Goal: Communication & Community: Answer question/provide support

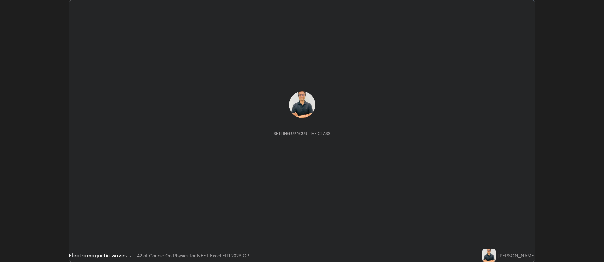
scroll to position [262, 604]
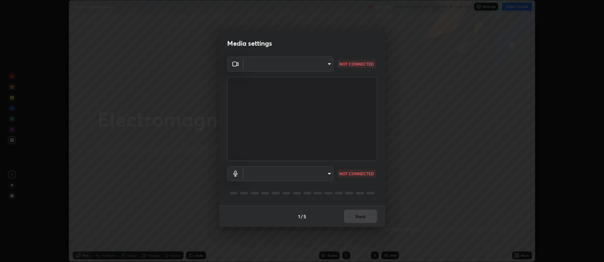
type input "5db75064d966c38022f0861f891c2b2deb8a9bf9a9a5a4ce251b0e0f2e365e36"
type input "default"
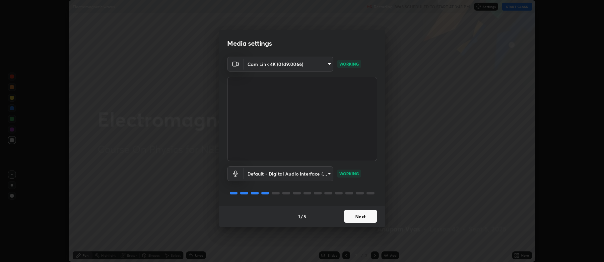
click at [359, 217] on button "Next" at bounding box center [360, 216] width 33 height 13
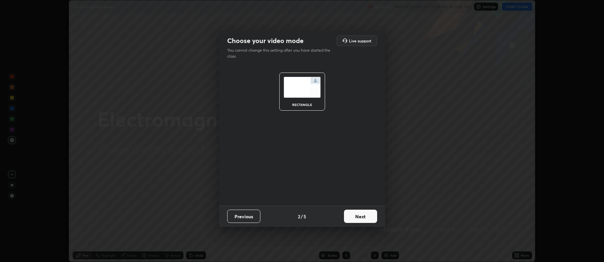
click at [359, 218] on button "Next" at bounding box center [360, 216] width 33 height 13
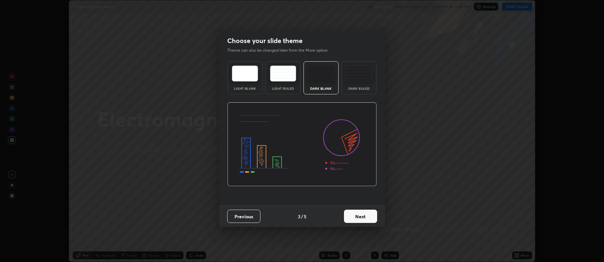
click at [358, 218] on button "Next" at bounding box center [360, 216] width 33 height 13
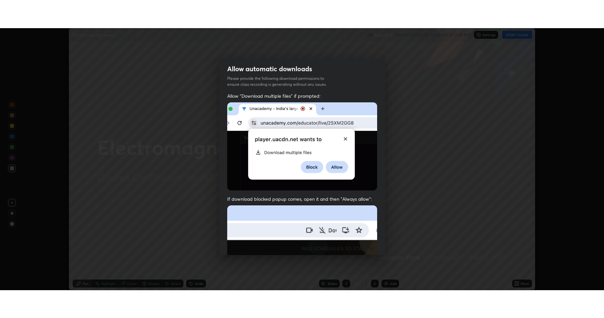
scroll to position [135, 0]
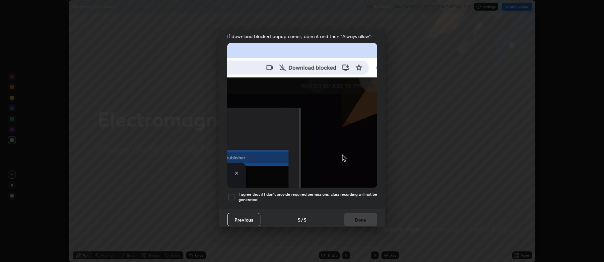
click at [227, 195] on div at bounding box center [231, 197] width 8 height 8
click at [353, 217] on button "Done" at bounding box center [360, 219] width 33 height 13
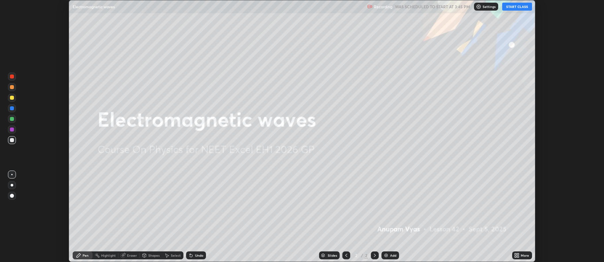
click at [515, 7] on button "START CLASS" at bounding box center [517, 7] width 30 height 8
click at [518, 254] on icon at bounding box center [518, 255] width 2 height 2
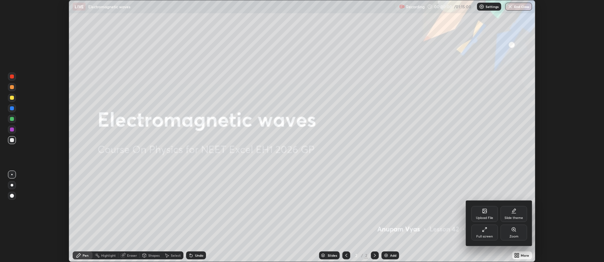
click at [484, 232] on icon at bounding box center [484, 229] width 5 height 5
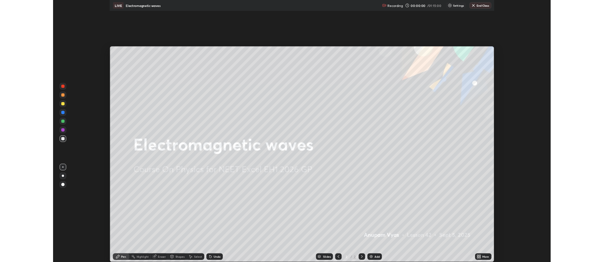
scroll to position [318, 604]
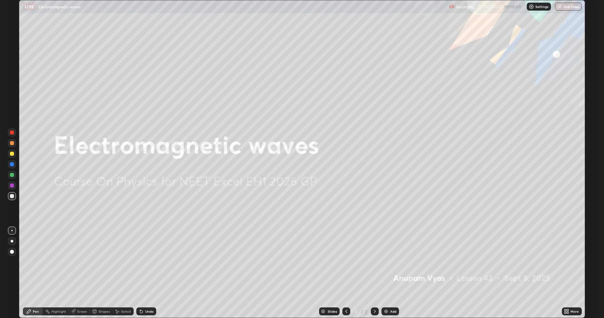
click at [391, 262] on div "Add" at bounding box center [393, 311] width 6 height 3
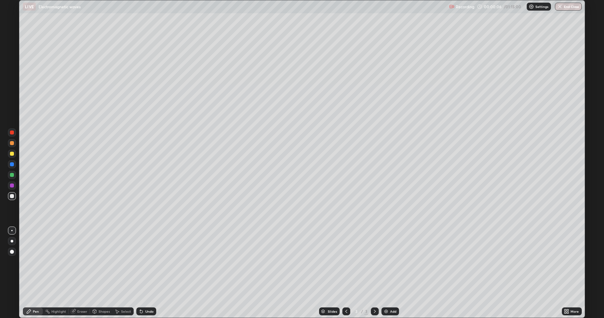
click at [12, 242] on div at bounding box center [12, 241] width 3 height 3
click at [345, 262] on icon at bounding box center [346, 311] width 5 height 5
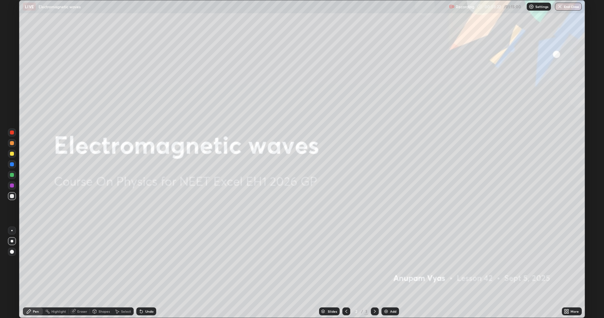
click at [375, 262] on icon at bounding box center [374, 311] width 5 height 5
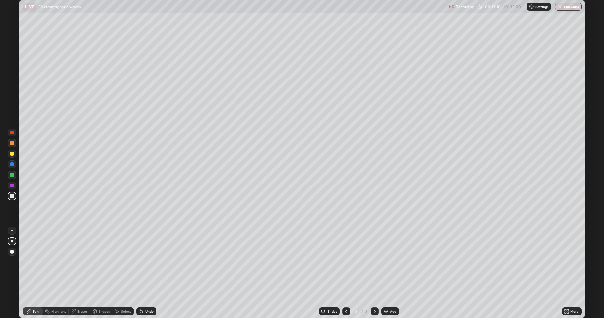
click at [392, 262] on div "Add" at bounding box center [393, 311] width 6 height 3
click at [82, 262] on div "Eraser" at bounding box center [82, 311] width 10 height 3
click at [35, 262] on div "Pen" at bounding box center [36, 311] width 6 height 3
click at [82, 262] on div "Eraser" at bounding box center [82, 311] width 10 height 3
click at [33, 262] on div "Pen" at bounding box center [36, 311] width 6 height 3
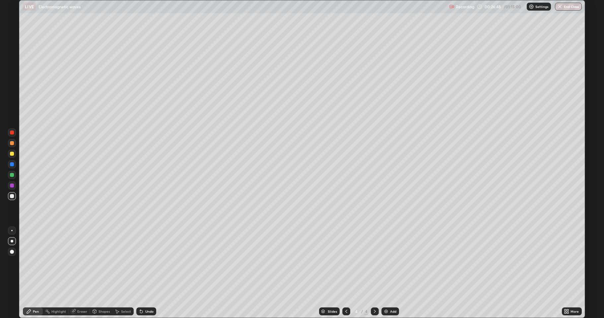
click at [391, 262] on div "Add" at bounding box center [393, 311] width 6 height 3
click at [343, 262] on div at bounding box center [346, 312] width 8 height 8
click at [345, 262] on icon at bounding box center [346, 311] width 5 height 5
click at [374, 262] on icon at bounding box center [374, 311] width 5 height 5
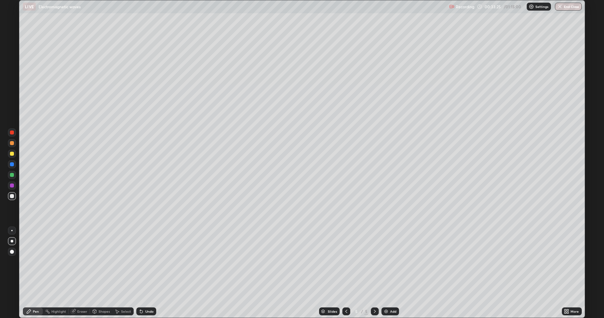
click at [374, 262] on icon at bounding box center [375, 311] width 2 height 3
click at [392, 262] on div "Add" at bounding box center [393, 311] width 6 height 3
click at [80, 262] on div "Eraser" at bounding box center [82, 311] width 10 height 3
click at [11, 262] on icon at bounding box center [11, 290] width 5 height 6
click at [81, 262] on div "Eraser" at bounding box center [82, 311] width 10 height 3
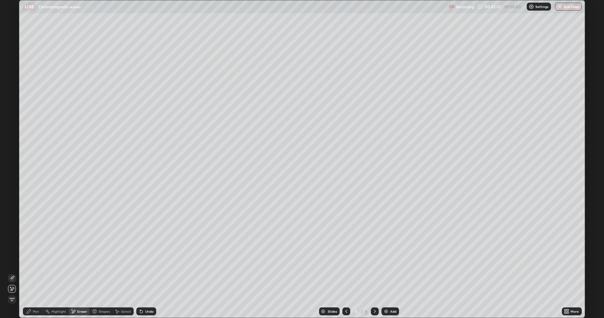
click at [12, 262] on icon at bounding box center [11, 278] width 5 height 5
click at [11, 242] on div at bounding box center [12, 241] width 3 height 3
click at [12, 254] on div at bounding box center [12, 252] width 4 height 4
click at [34, 262] on div "Pen" at bounding box center [36, 311] width 6 height 3
click at [390, 262] on div "Add" at bounding box center [393, 311] width 6 height 3
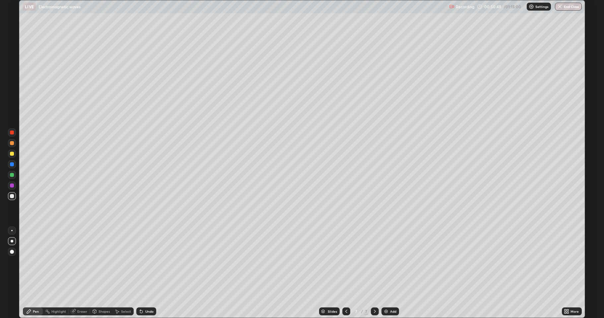
click at [148, 262] on div "Undo" at bounding box center [149, 311] width 8 height 3
click at [101, 262] on div "Shapes" at bounding box center [103, 311] width 11 height 3
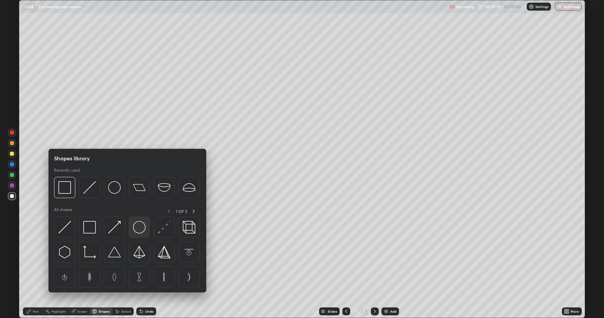
click at [141, 230] on img at bounding box center [139, 227] width 13 height 13
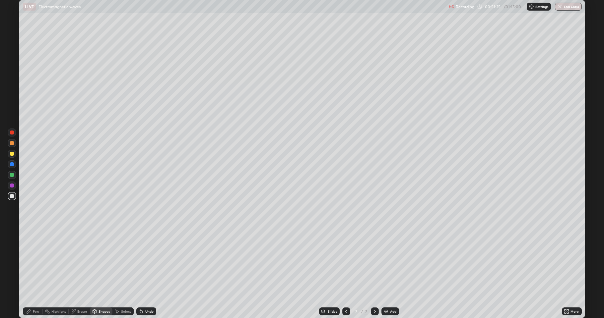
click at [37, 262] on div "Pen" at bounding box center [36, 311] width 6 height 3
click at [392, 262] on div "Add" at bounding box center [393, 311] width 6 height 3
click at [12, 176] on div at bounding box center [12, 175] width 4 height 4
click at [390, 262] on div "Add" at bounding box center [393, 311] width 6 height 3
click at [12, 197] on div at bounding box center [12, 196] width 4 height 4
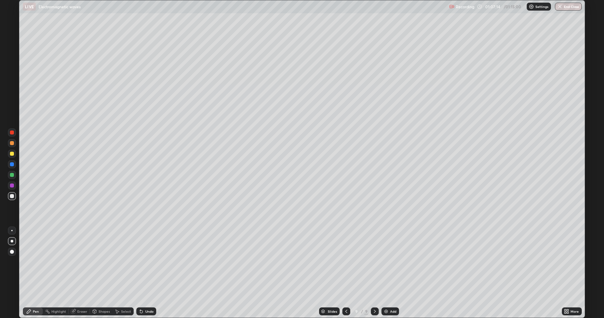
click at [564, 6] on button "End Class" at bounding box center [568, 7] width 27 height 8
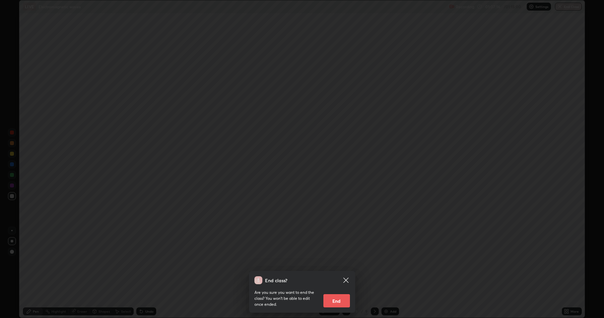
click at [337, 262] on button "End" at bounding box center [336, 301] width 27 height 13
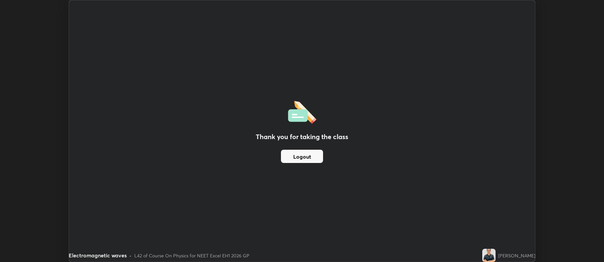
scroll to position [32902, 32560]
